Goal: Find contact information: Find contact information

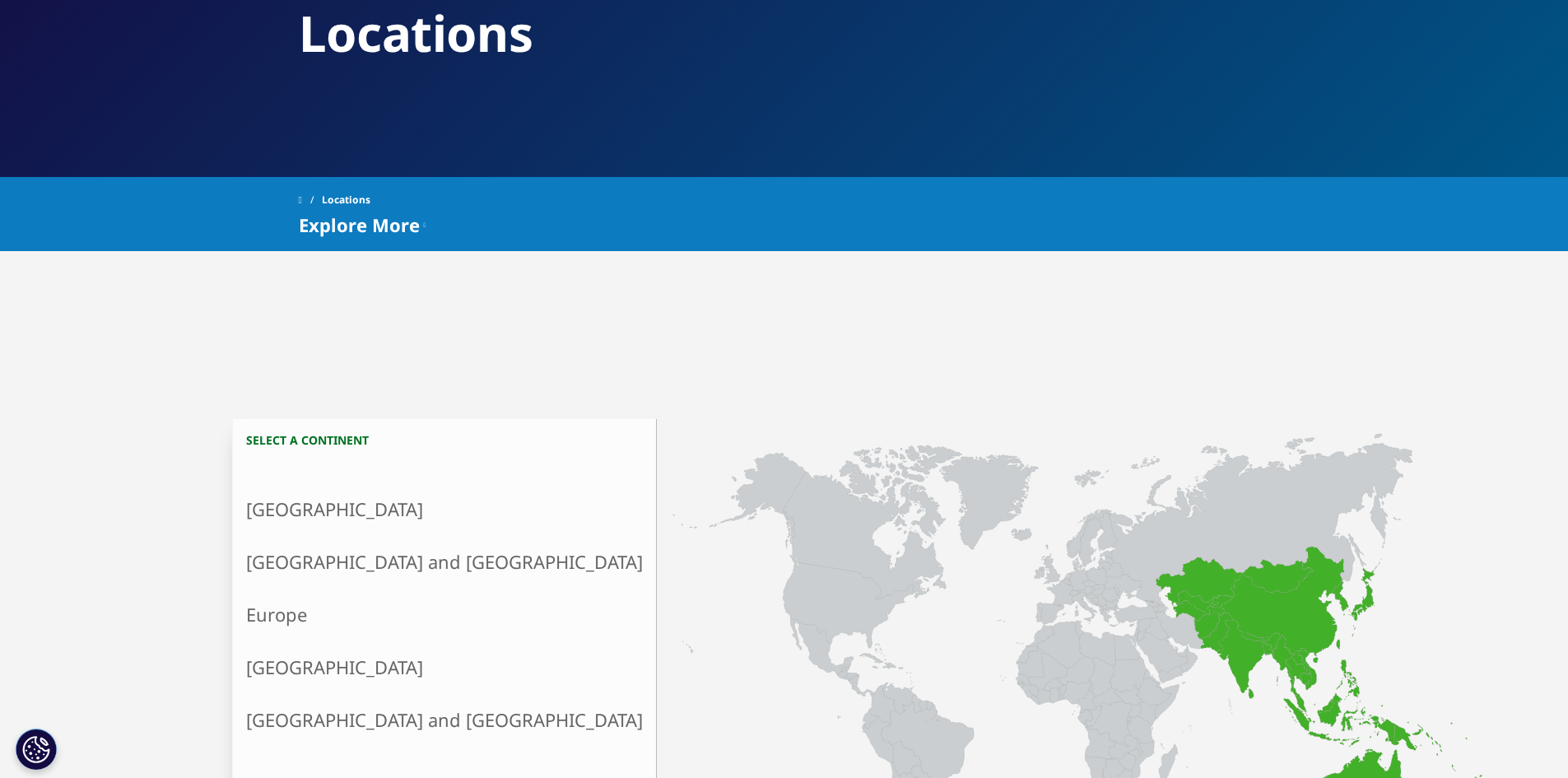
scroll to position [164, 0]
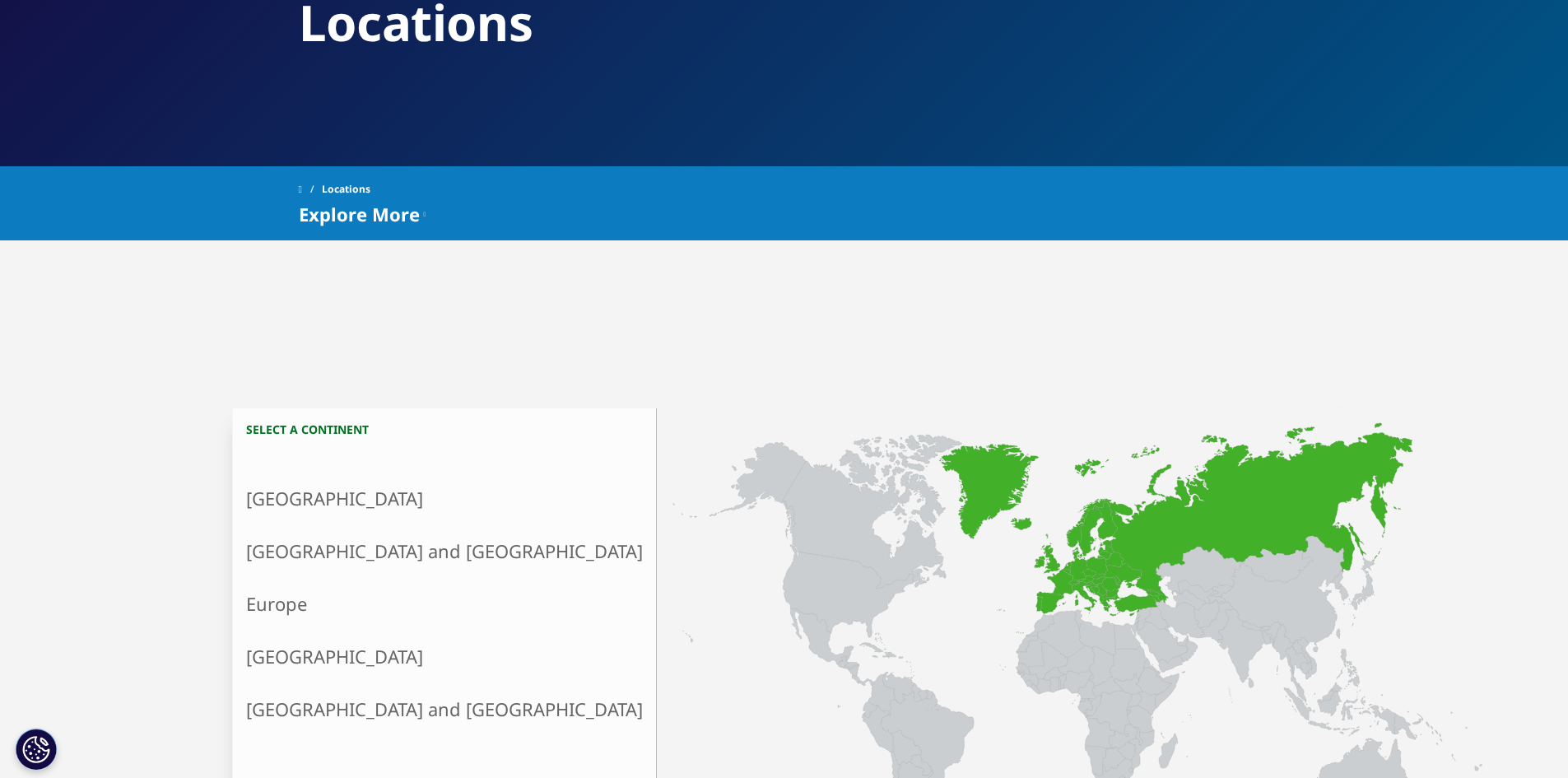
click at [304, 617] on link "Europe" at bounding box center [444, 603] width 423 height 52
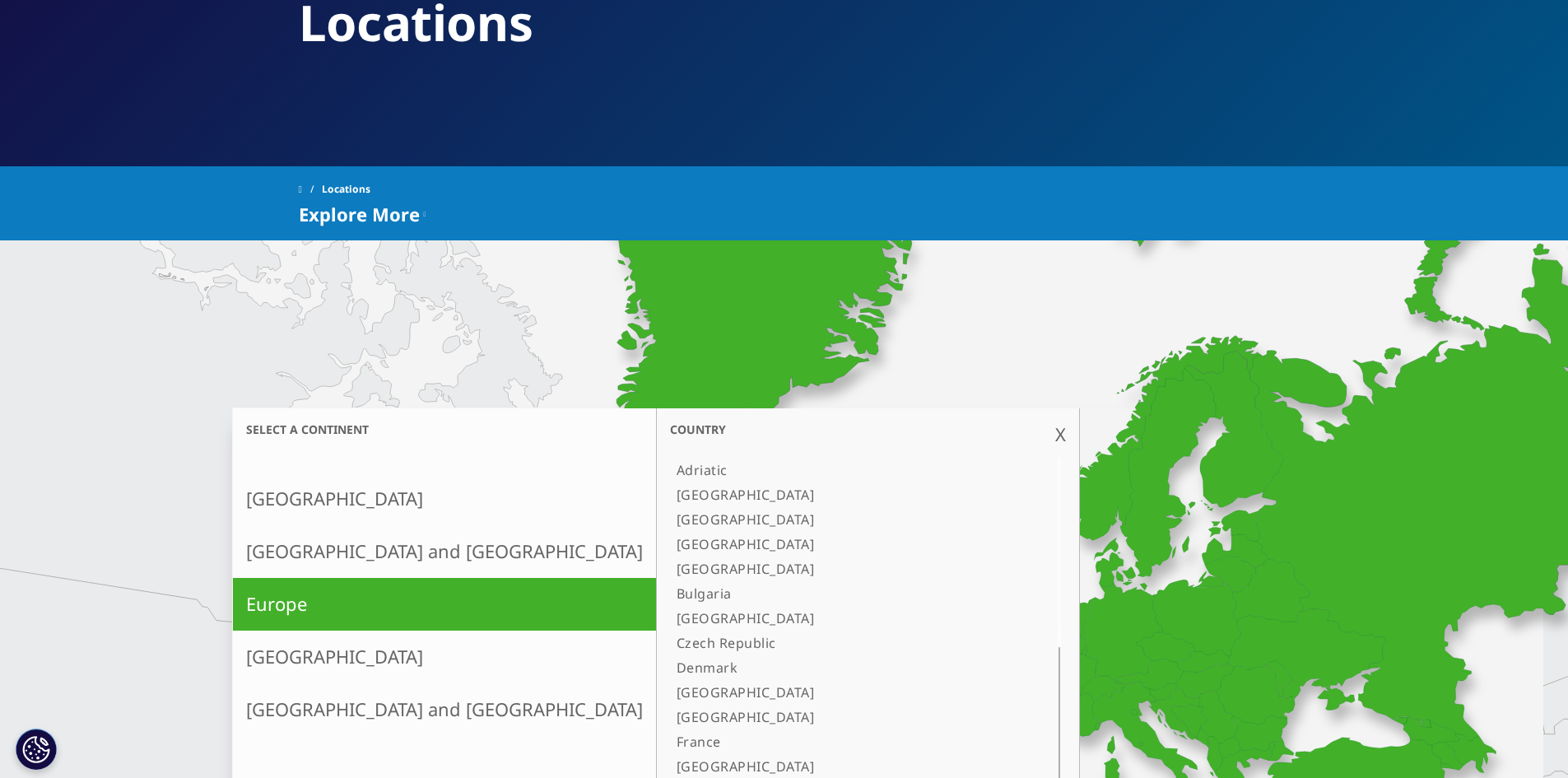
click at [325, 504] on link "North America" at bounding box center [444, 498] width 423 height 52
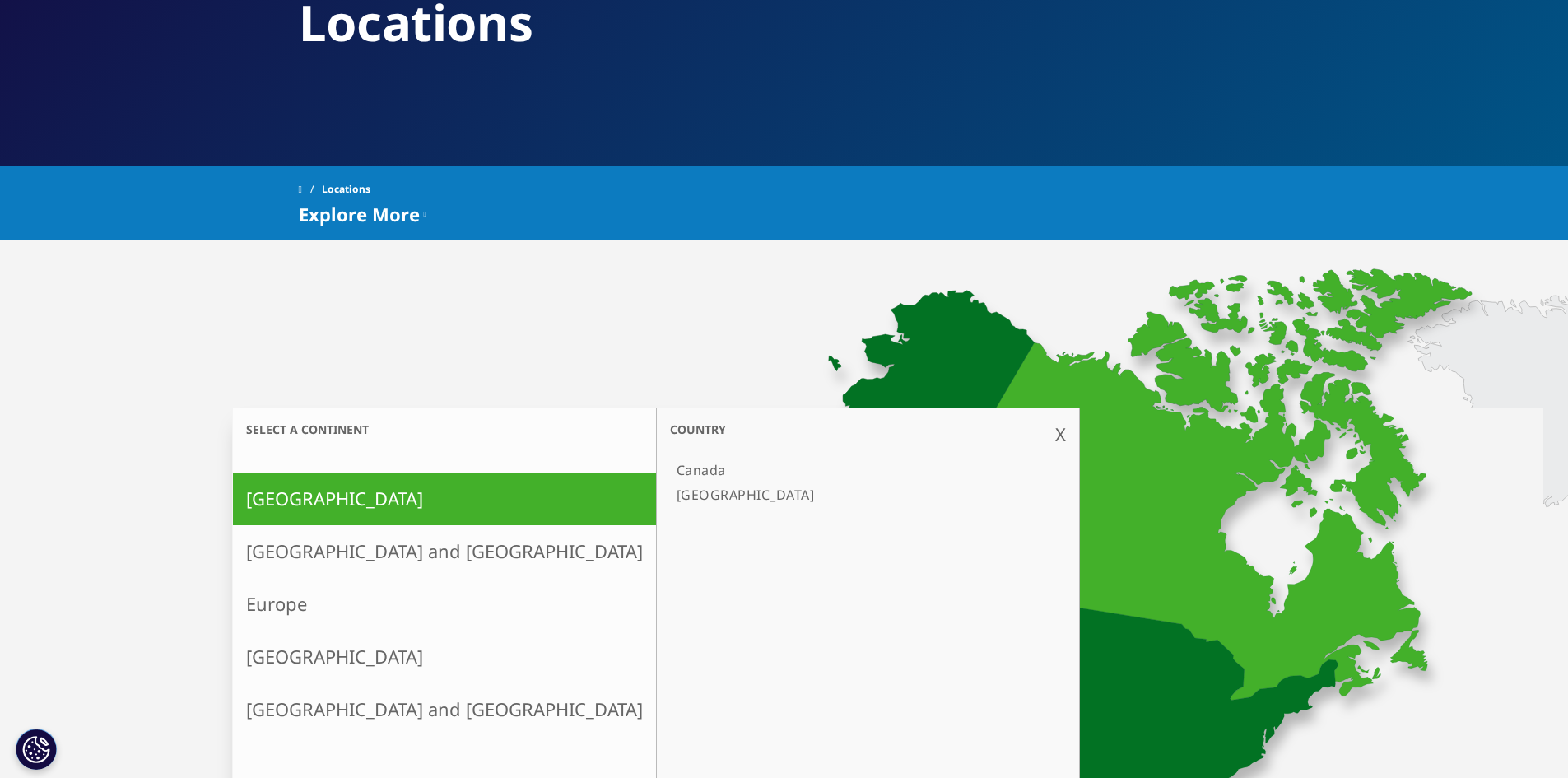
click at [670, 493] on link "[GEOGRAPHIC_DATA]" at bounding box center [859, 495] width 379 height 25
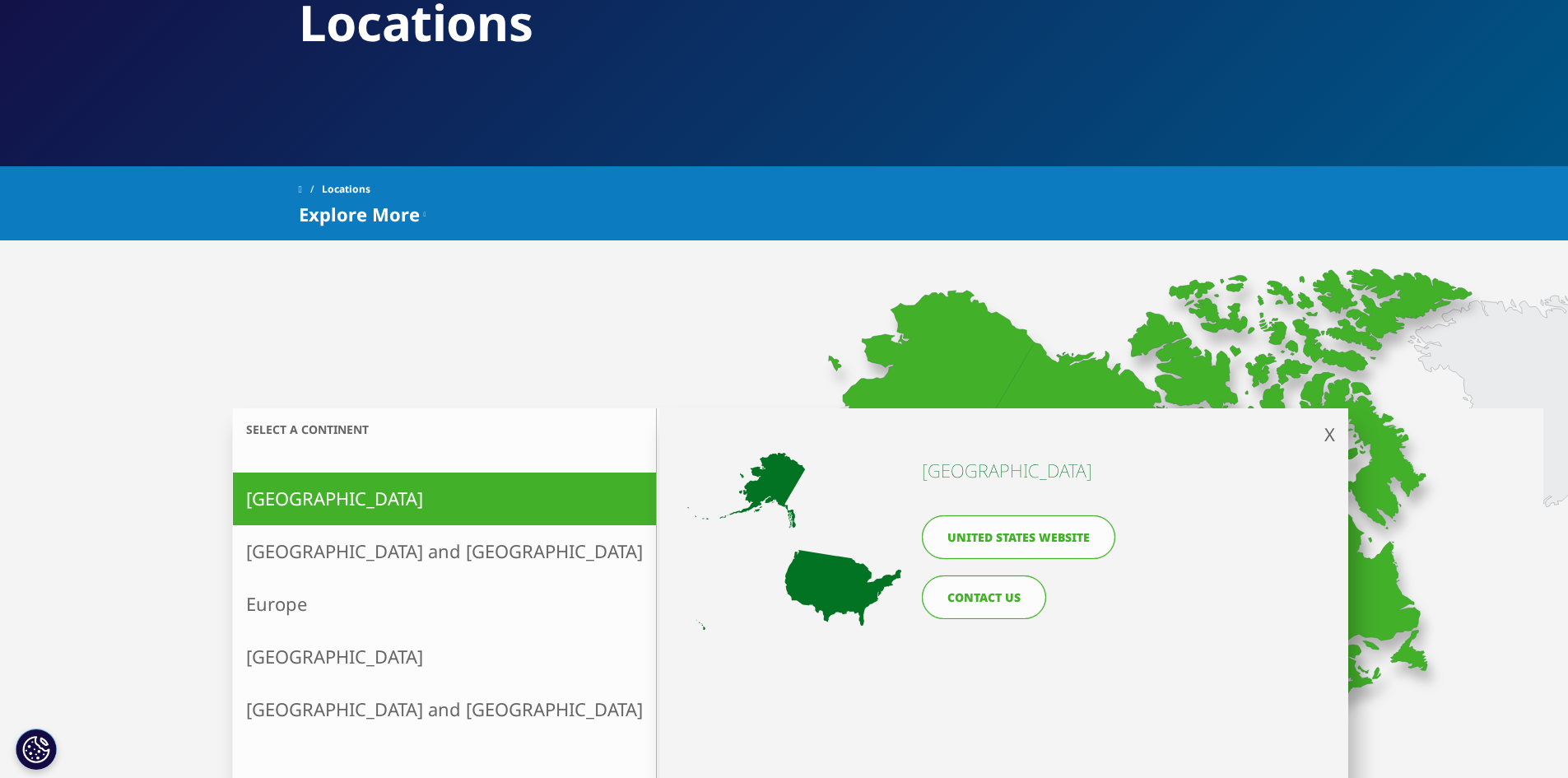
click at [1002, 596] on link "CONTACT US" at bounding box center [984, 597] width 124 height 44
click at [1319, 427] on div "X << back to select continent United States United States website CONTACT US" at bounding box center [1003, 650] width 688 height 484
click at [1327, 435] on span "X" at bounding box center [1330, 433] width 11 height 25
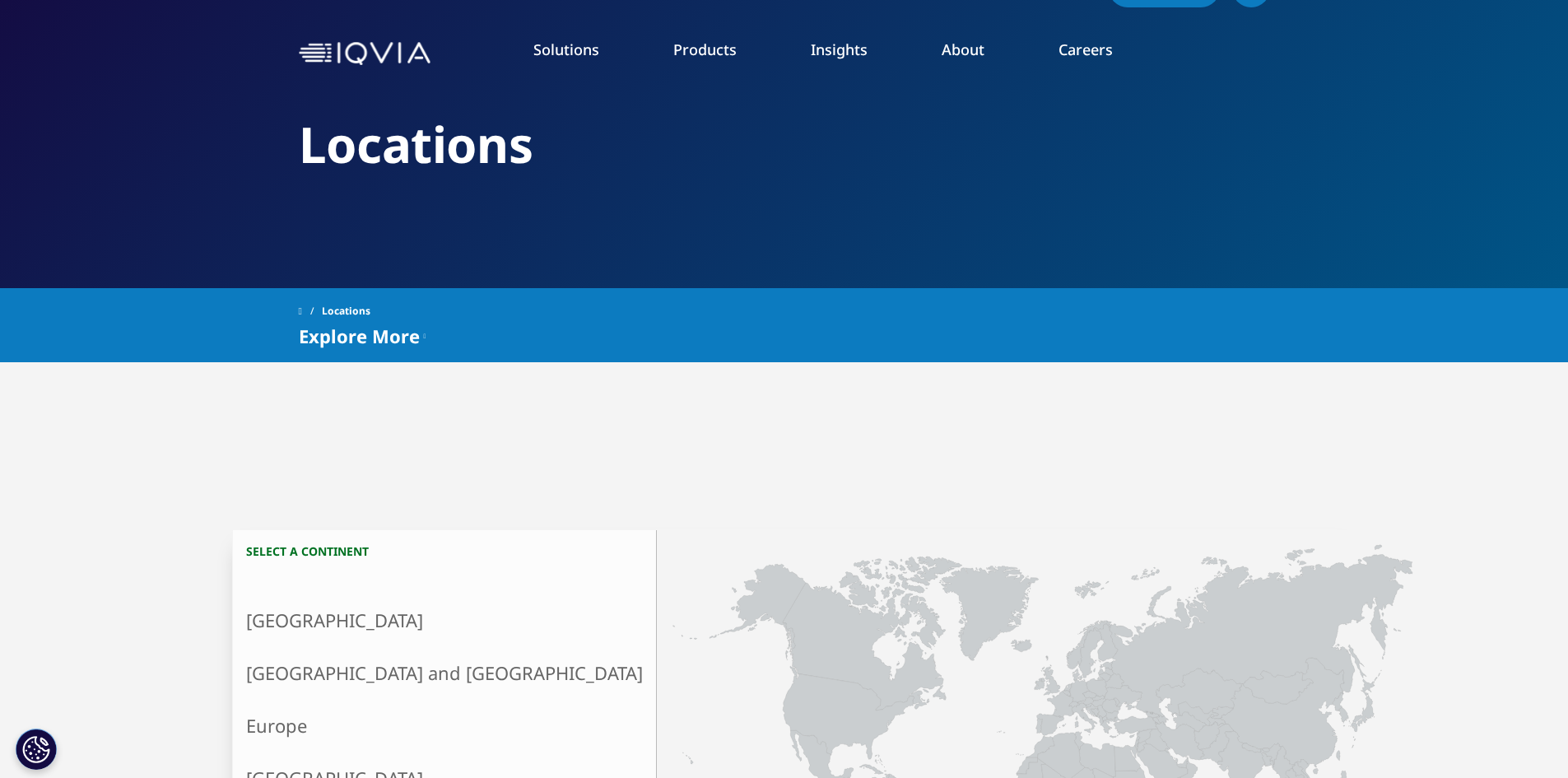
scroll to position [0, 0]
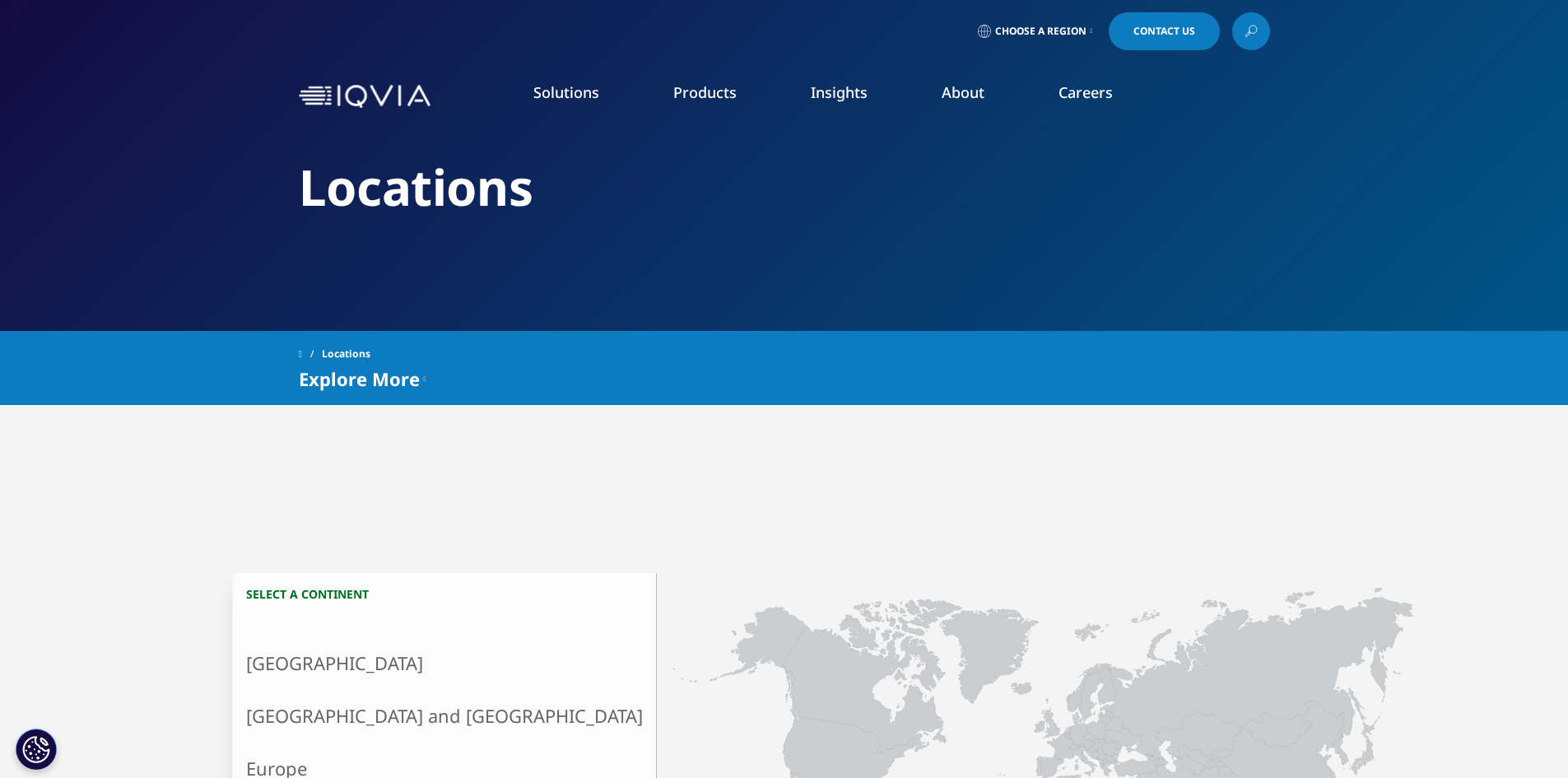
click at [366, 93] on img at bounding box center [364, 96] width 131 height 24
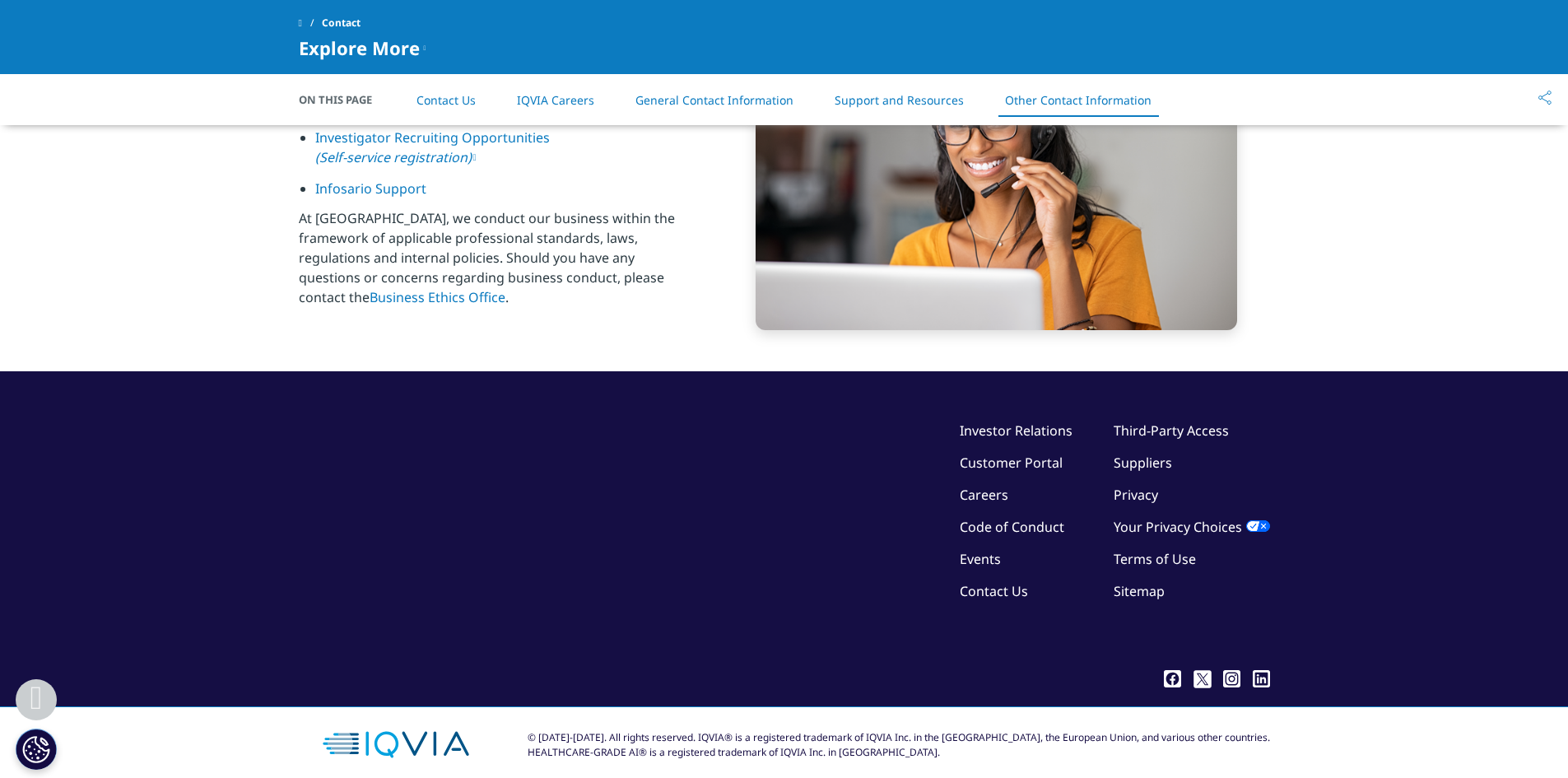
scroll to position [2649, 0]
